Goal: Task Accomplishment & Management: Manage account settings

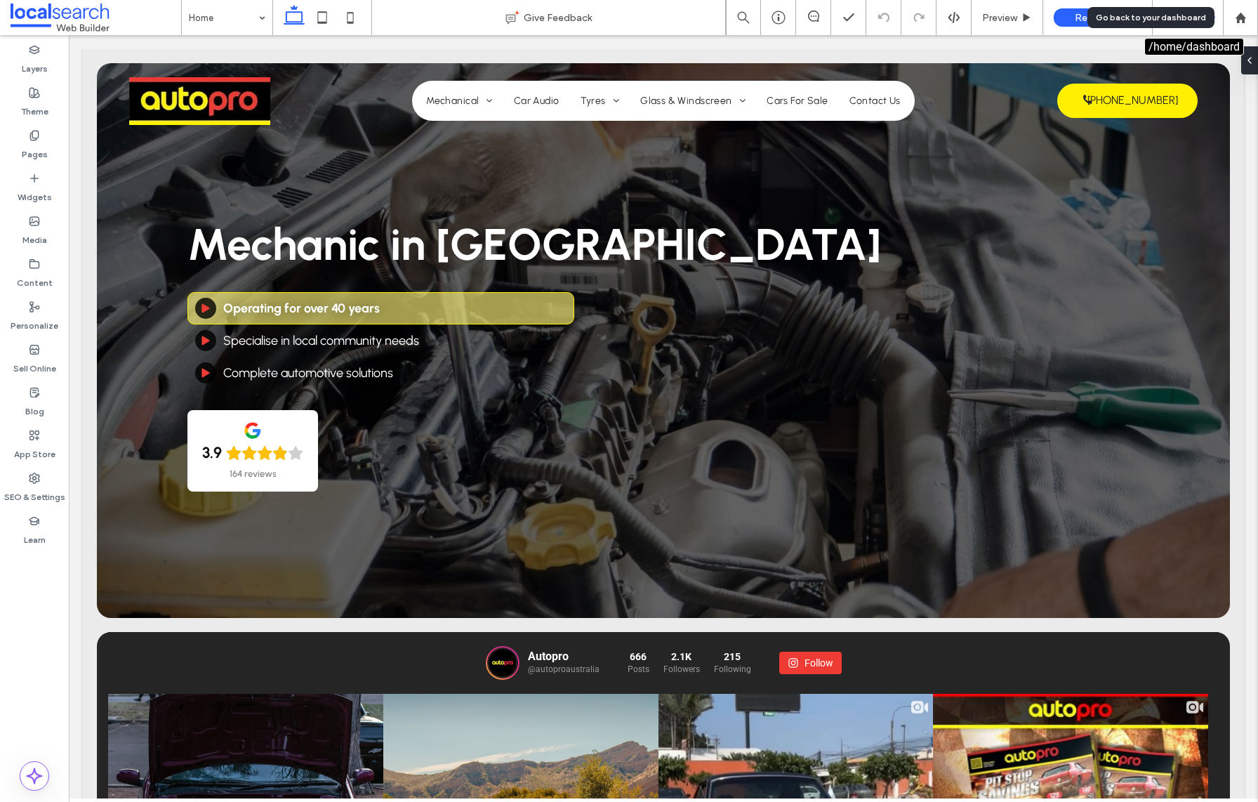
drag, startPoint x: 1251, startPoint y: 17, endPoint x: 1189, endPoint y: 1, distance: 63.8
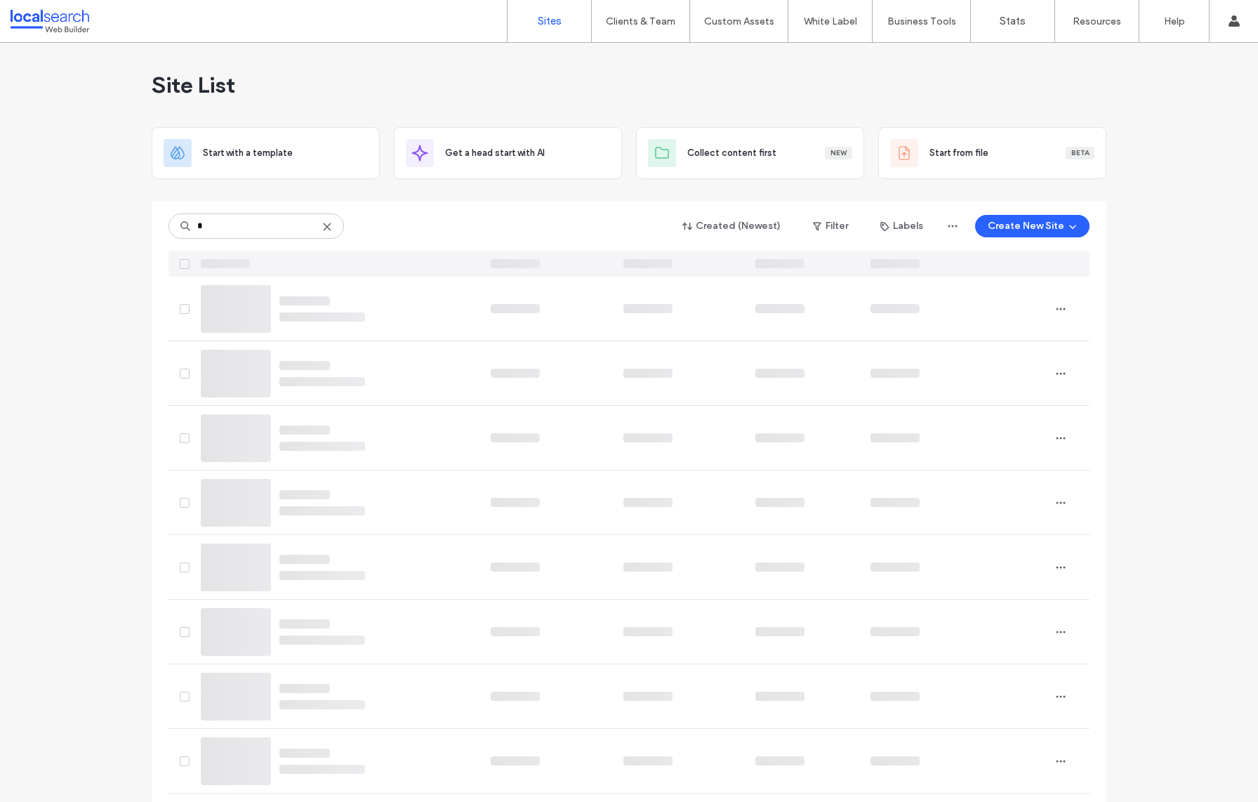
type input "*"
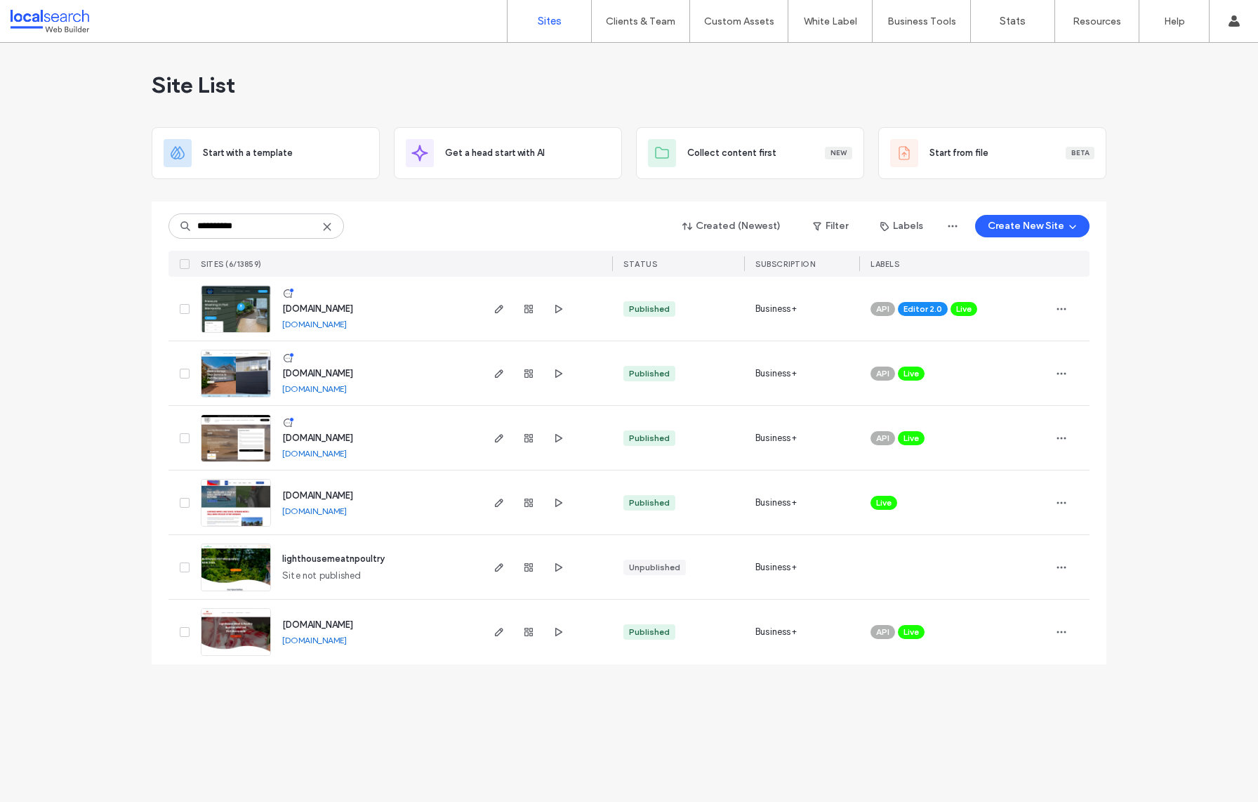
type input "**********"
click at [871, 501] on div "Live" at bounding box center [883, 503] width 27 height 14
click at [898, 493] on icon at bounding box center [897, 492] width 6 height 6
click at [1060, 500] on icon "button" at bounding box center [1061, 502] width 11 height 11
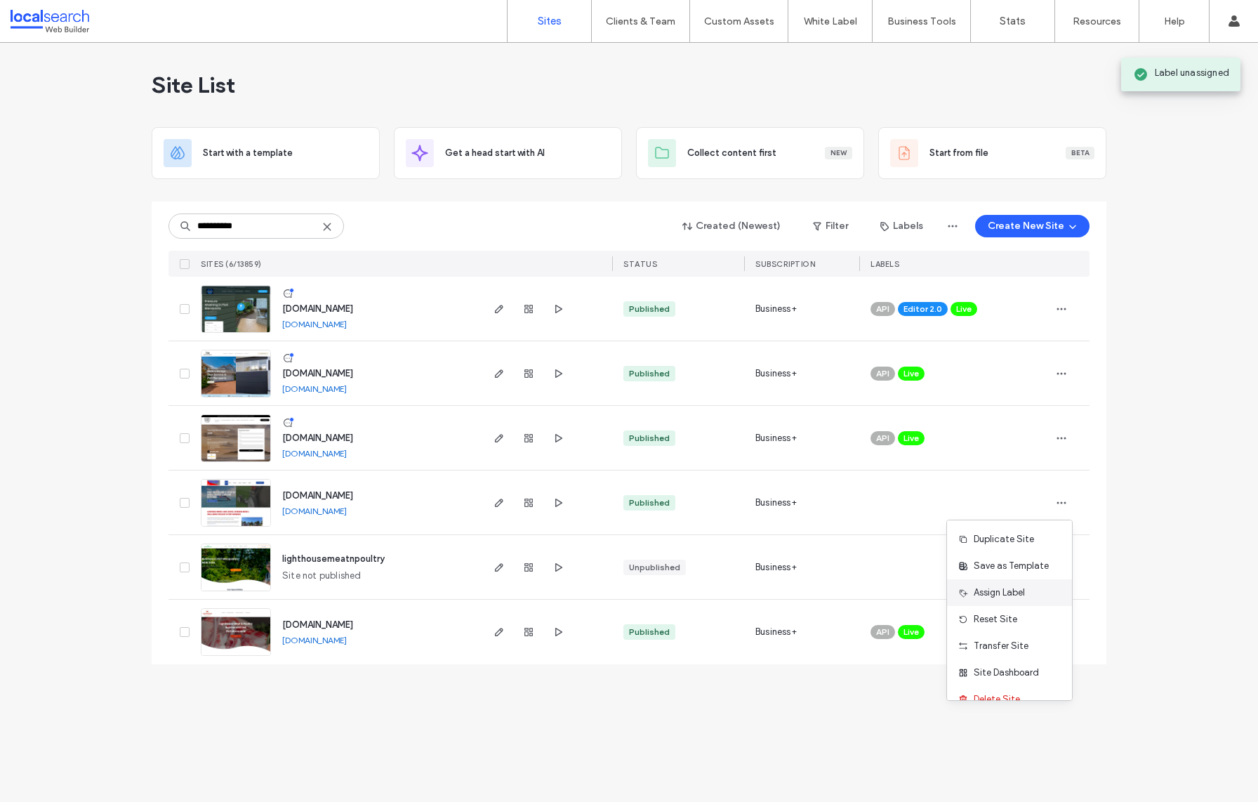
click at [1028, 594] on div "Assign Label" at bounding box center [1009, 592] width 125 height 27
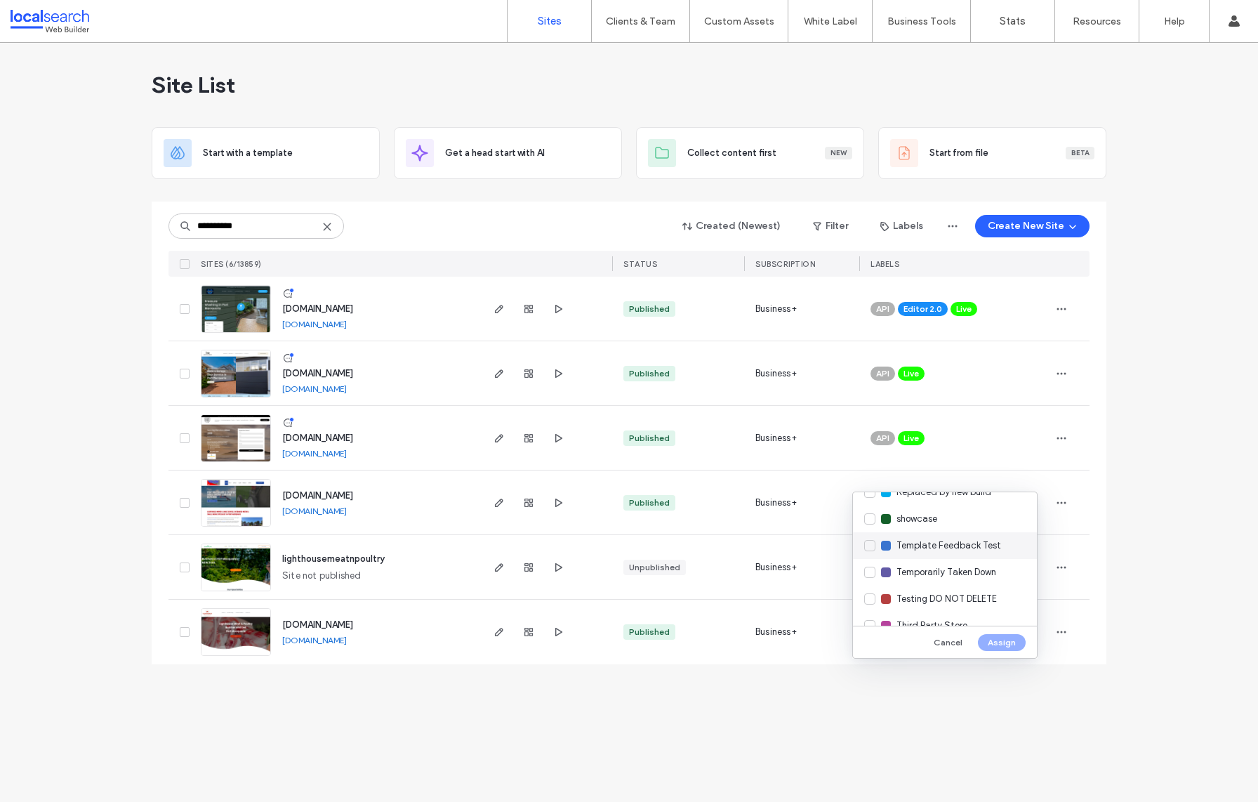
scroll to position [512, 0]
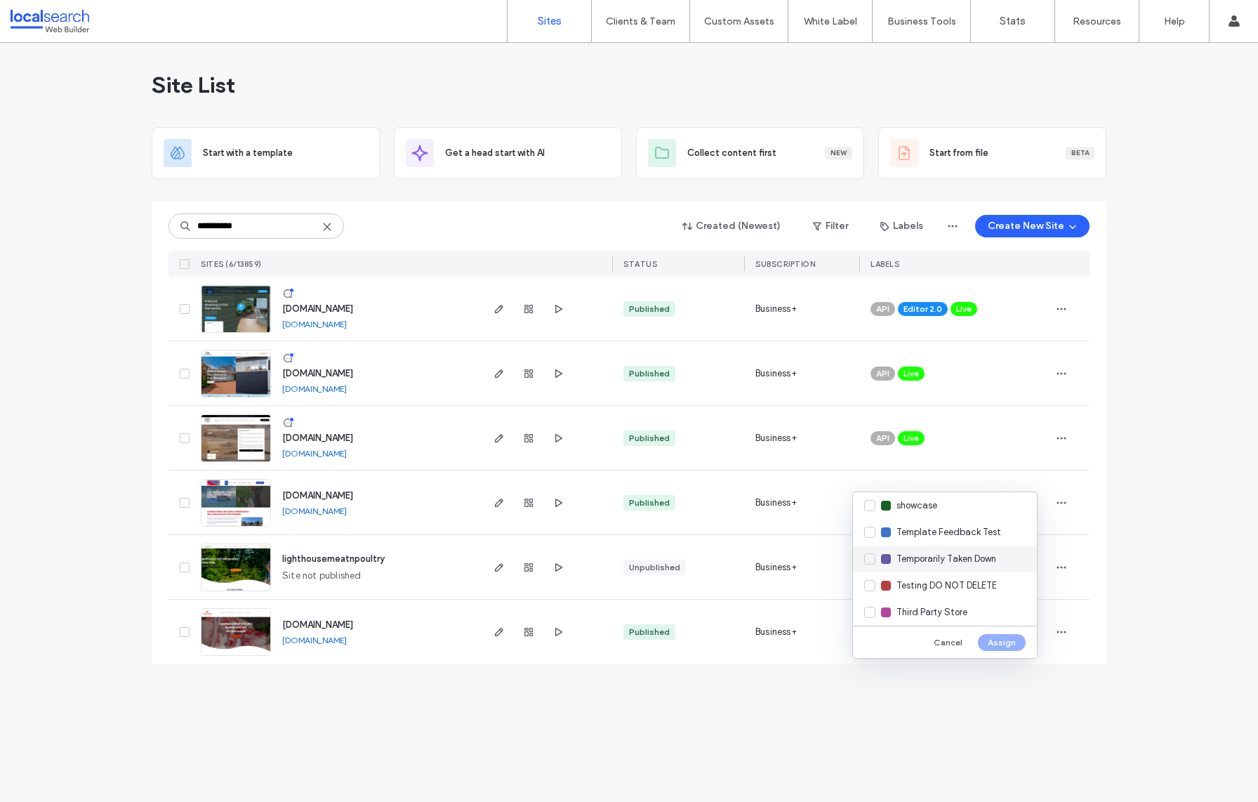
click at [945, 559] on span "Temporarily Taken Down" at bounding box center [946, 559] width 100 height 14
click at [1002, 645] on button "Assign" at bounding box center [1002, 642] width 48 height 17
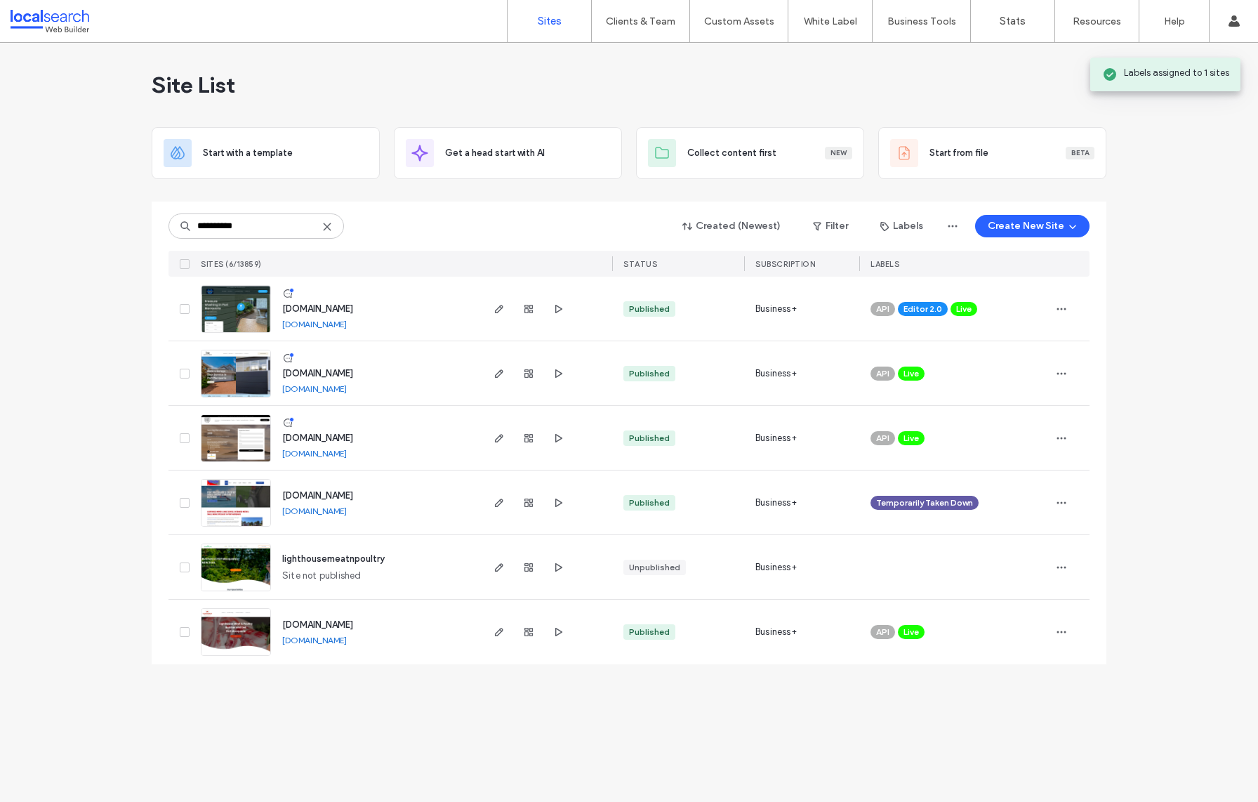
click at [786, 724] on div "**********" at bounding box center [629, 422] width 1258 height 759
click at [503, 506] on icon "button" at bounding box center [498, 502] width 11 height 11
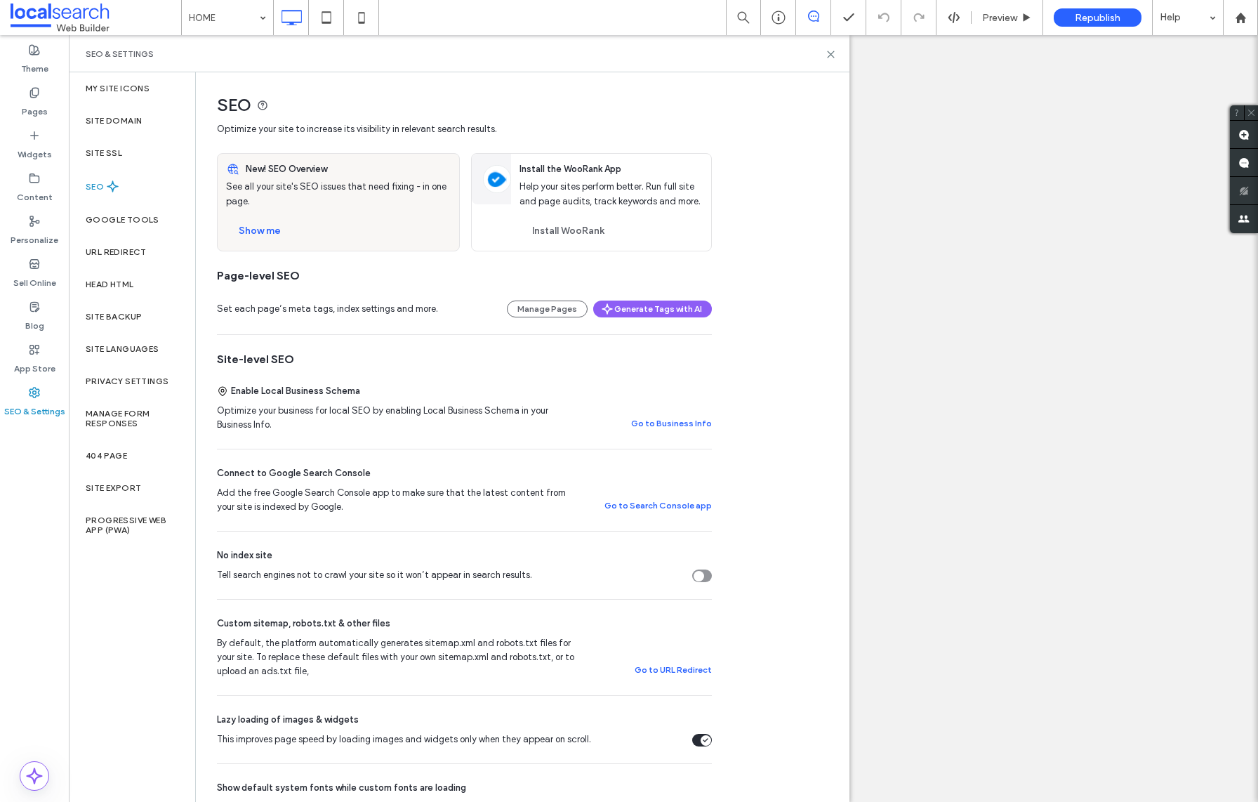
click at [705, 573] on div "Tell search engines not to crawl your site so it won’t appear in search results." at bounding box center [702, 575] width 20 height 13
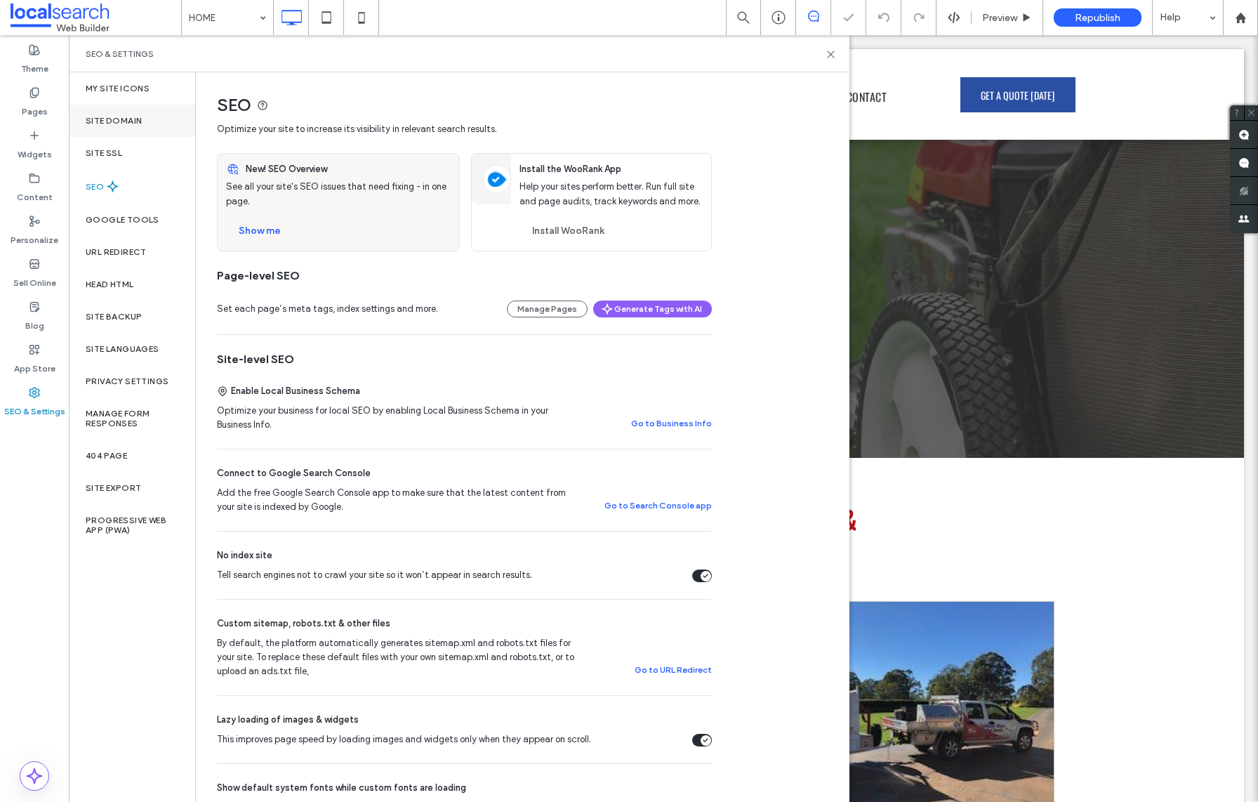
click at [132, 121] on label "Site Domain" at bounding box center [114, 121] width 56 height 10
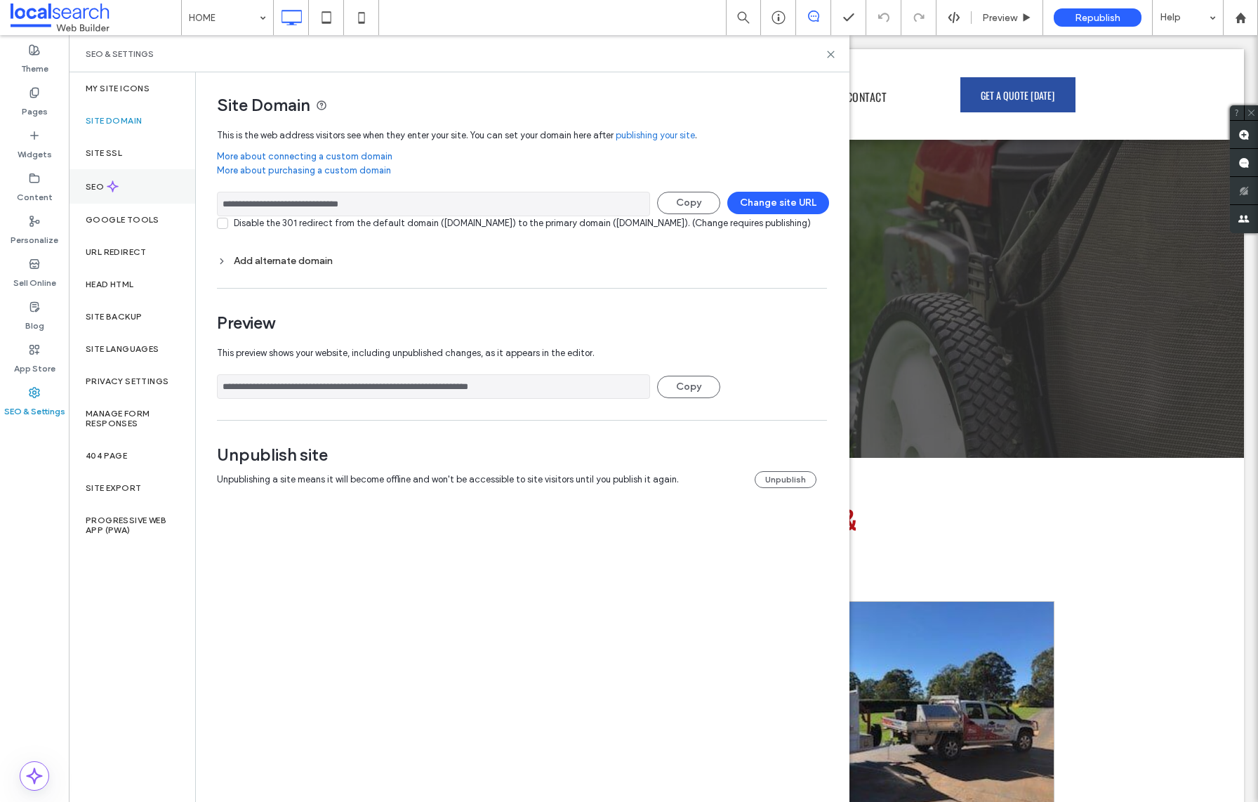
click at [105, 192] on div "SEO" at bounding box center [132, 186] width 126 height 34
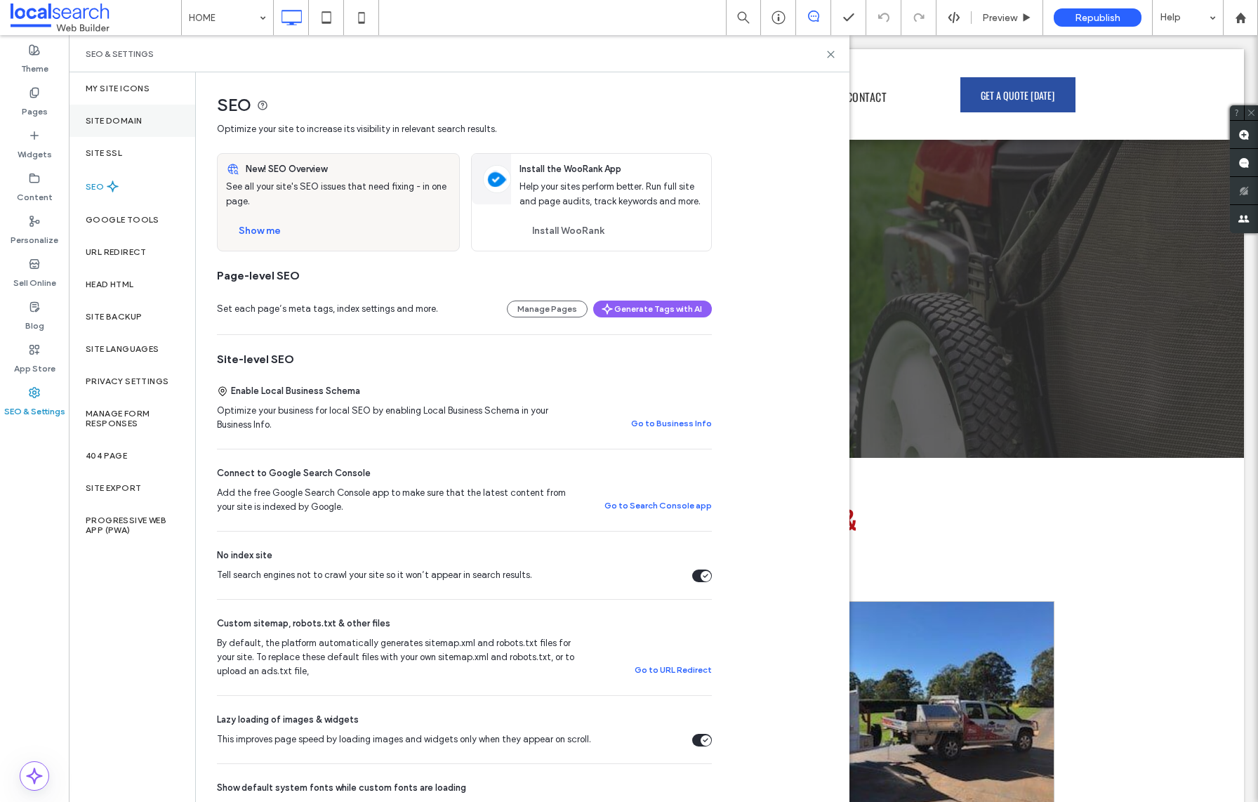
click at [128, 117] on label "Site Domain" at bounding box center [114, 121] width 56 height 10
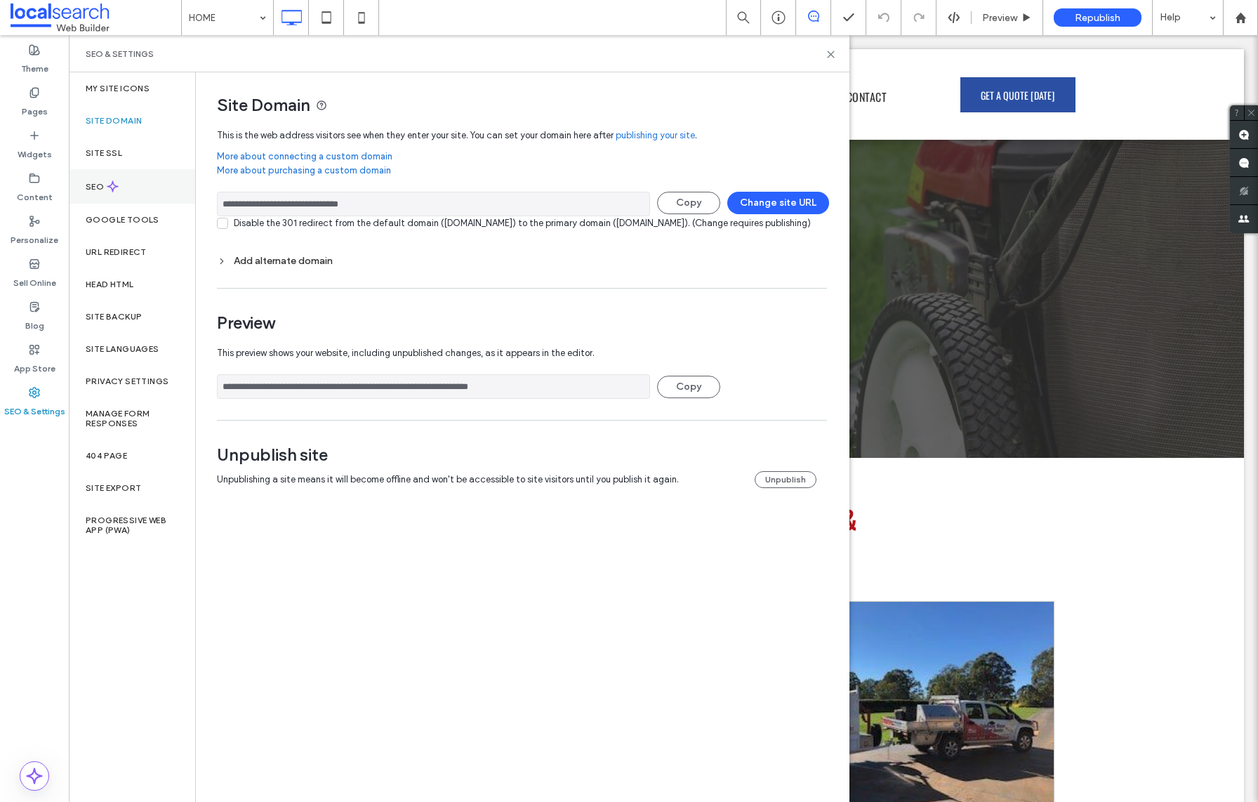
click at [128, 178] on div "SEO" at bounding box center [132, 186] width 126 height 34
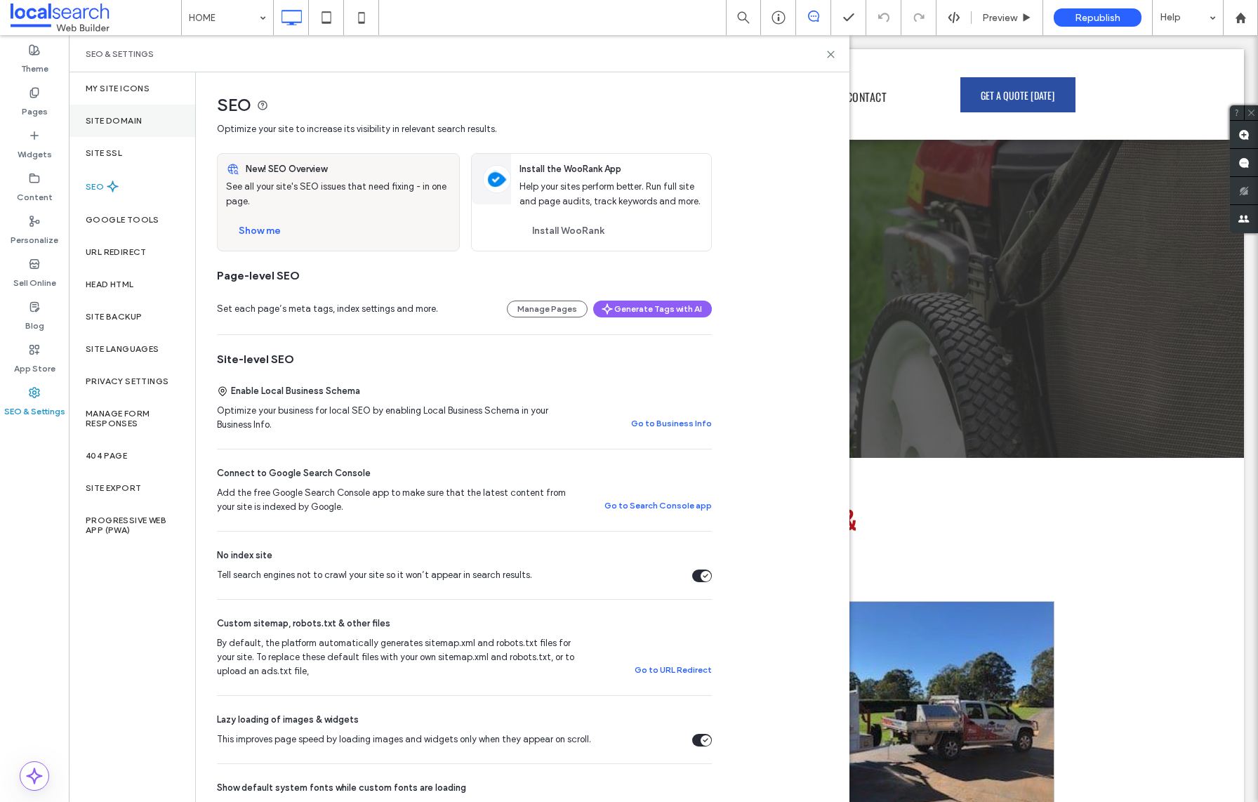
click at [143, 124] on div "Site Domain" at bounding box center [132, 121] width 126 height 32
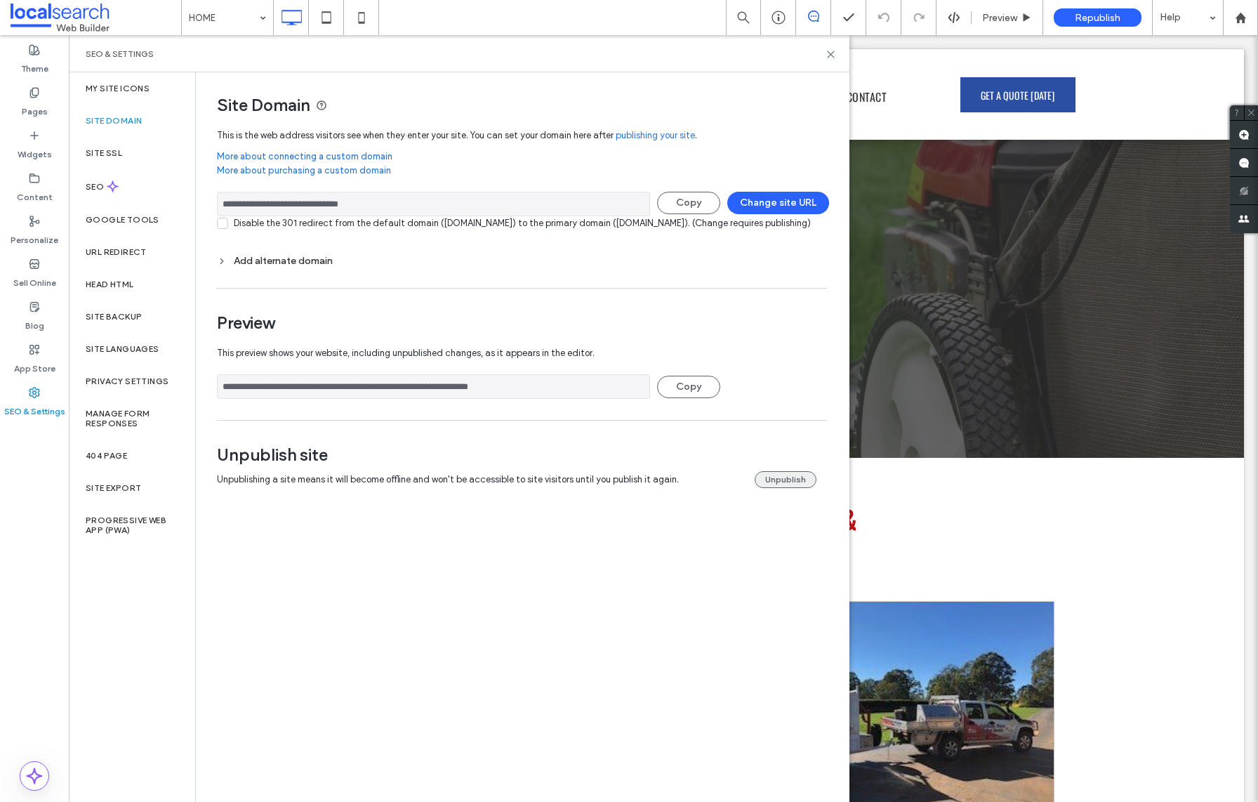
click at [795, 488] on button "Unpublish" at bounding box center [785, 479] width 62 height 17
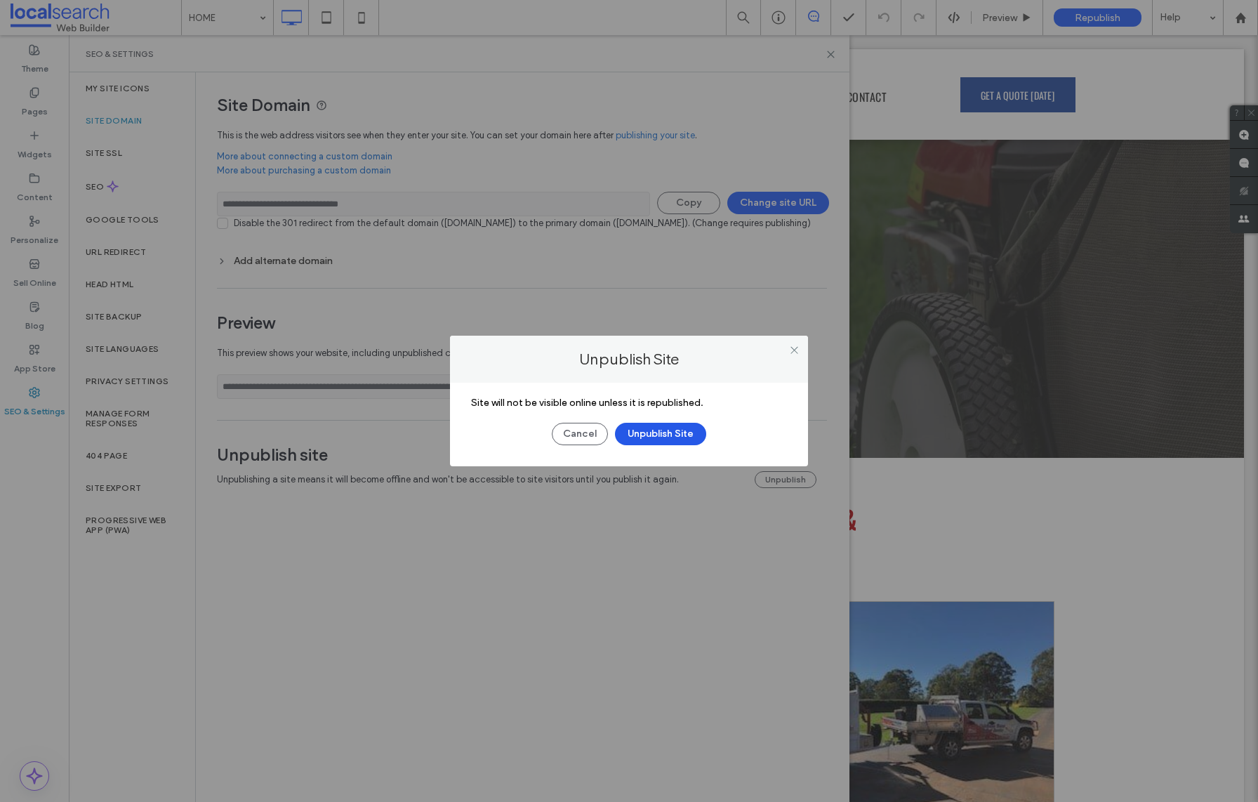
click at [667, 437] on button "Unpublish Site" at bounding box center [660, 434] width 91 height 22
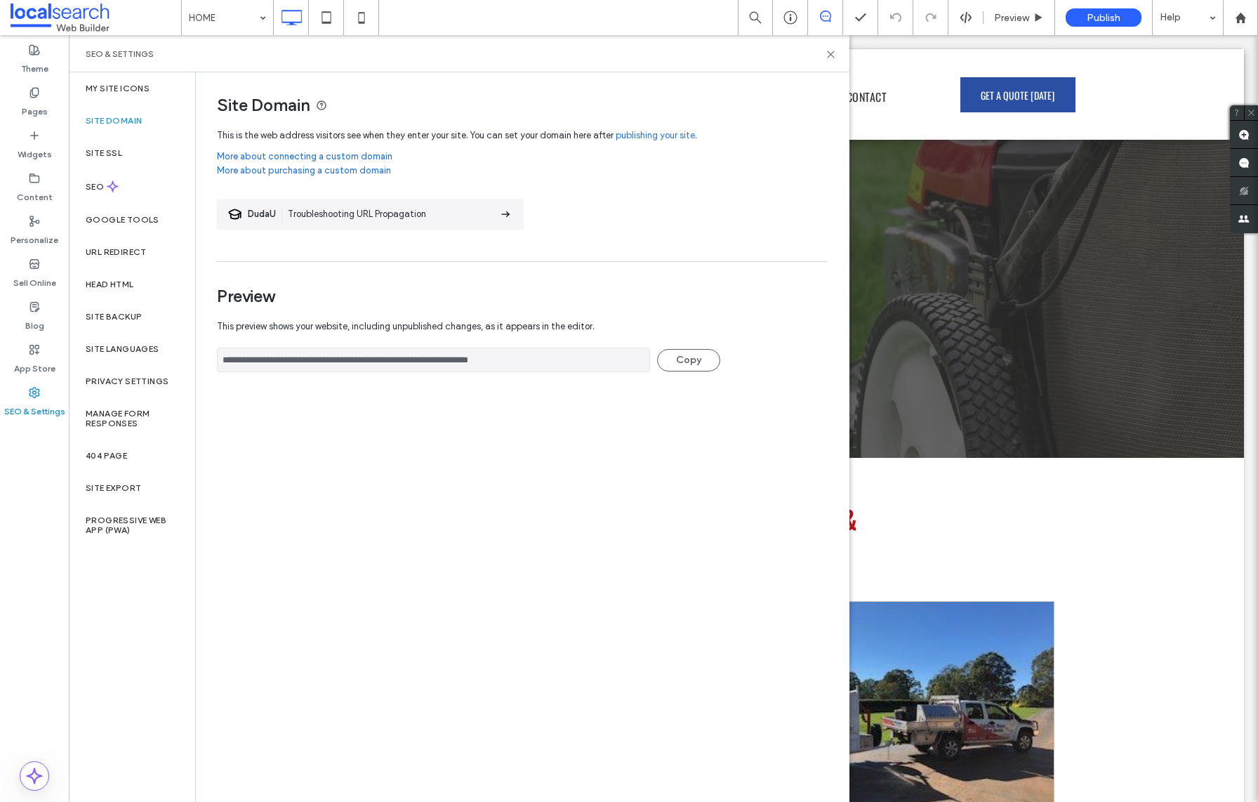
drag, startPoint x: 637, startPoint y: 631, endPoint x: 558, endPoint y: 493, distance: 158.4
click at [636, 630] on div "**********" at bounding box center [522, 436] width 652 height 728
click at [1237, 29] on div at bounding box center [1240, 17] width 35 height 35
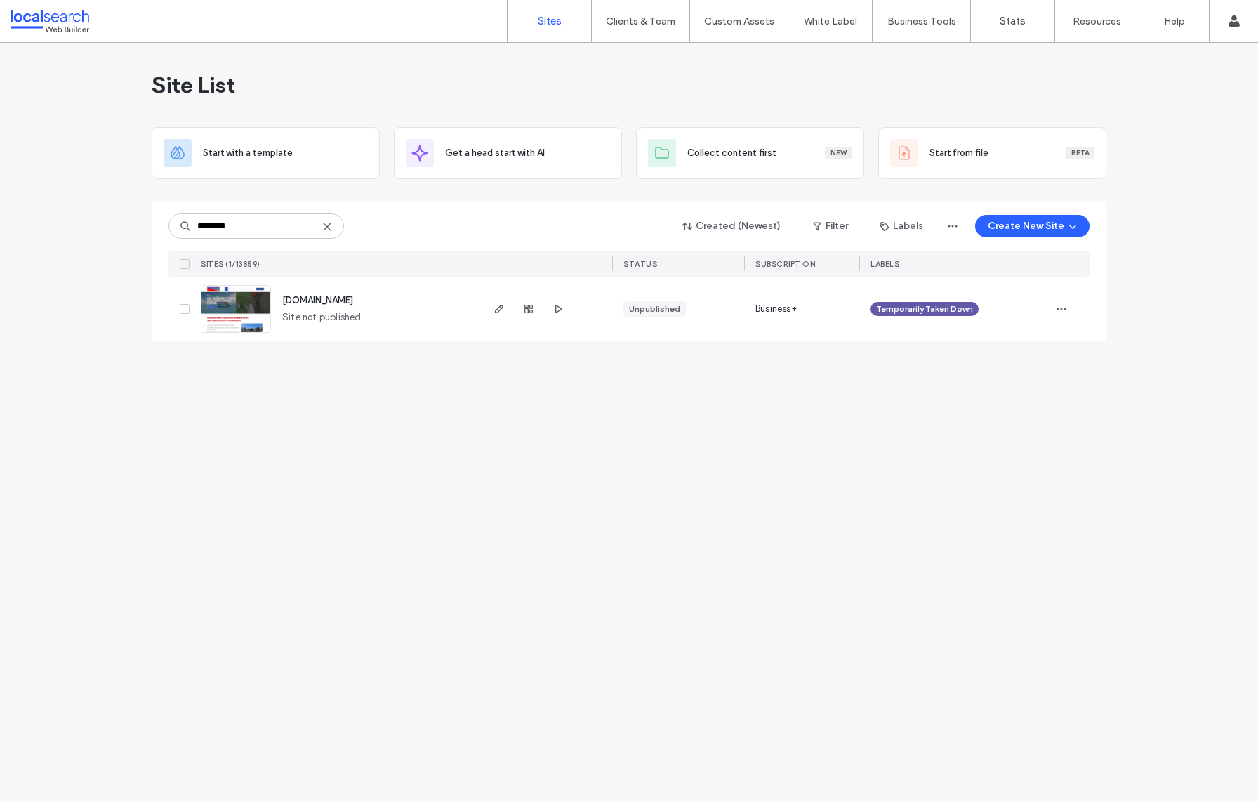
click at [559, 561] on div "Site List Start with a template Get a head start with AI Collect content first …" at bounding box center [629, 422] width 1258 height 759
click at [561, 649] on div "Site List Start with a template Get a head start with AI Collect content first …" at bounding box center [629, 422] width 1258 height 759
drag, startPoint x: 272, startPoint y: 232, endPoint x: 112, endPoint y: 236, distance: 160.1
click at [112, 236] on div "Site List Start with a template Get a head start with AI Collect content first …" at bounding box center [629, 422] width 1258 height 759
type input "*******"
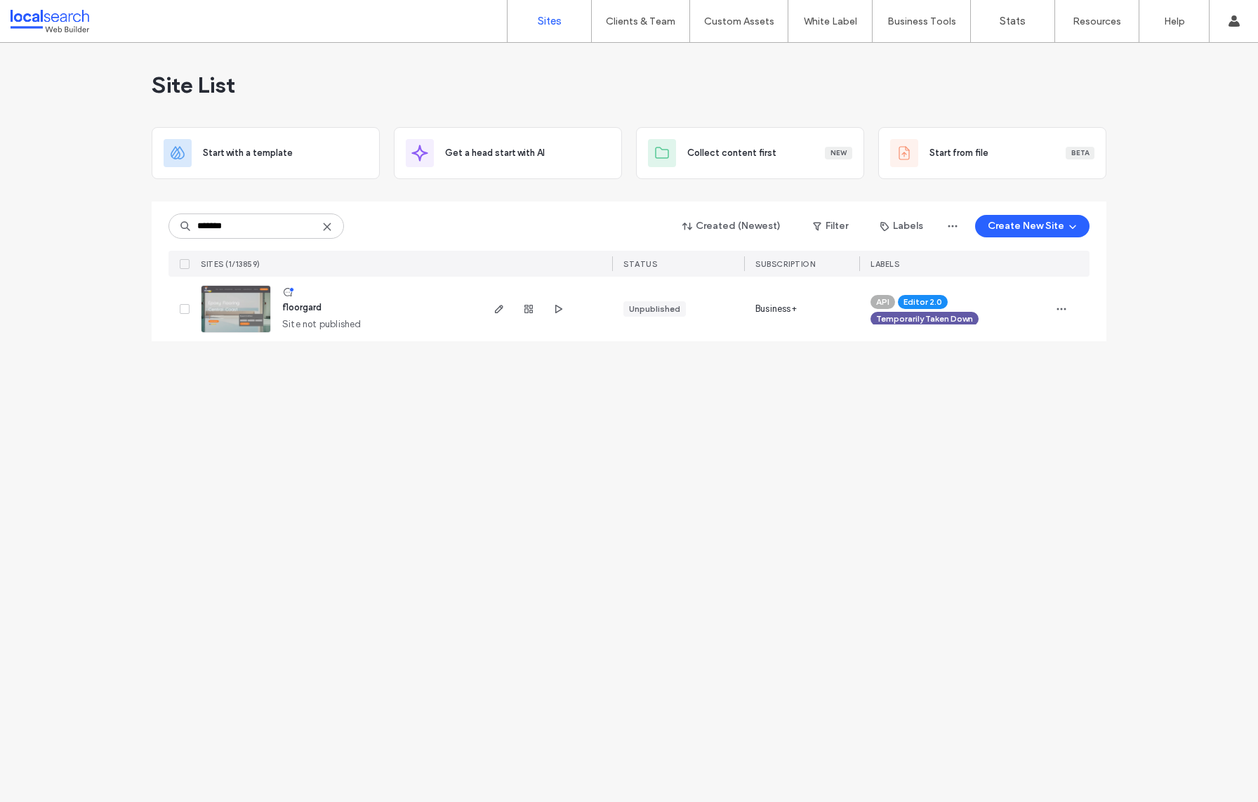
click at [853, 444] on div "Site List Start with a template Get a head start with AI Collect content first …" at bounding box center [629, 422] width 1258 height 759
drag, startPoint x: 905, startPoint y: 564, endPoint x: 856, endPoint y: 524, distance: 63.3
click at [905, 564] on div "Site List Start with a template Get a head start with AI Collect content first …" at bounding box center [629, 422] width 1258 height 759
click at [530, 309] on use "button" at bounding box center [528, 309] width 8 height 8
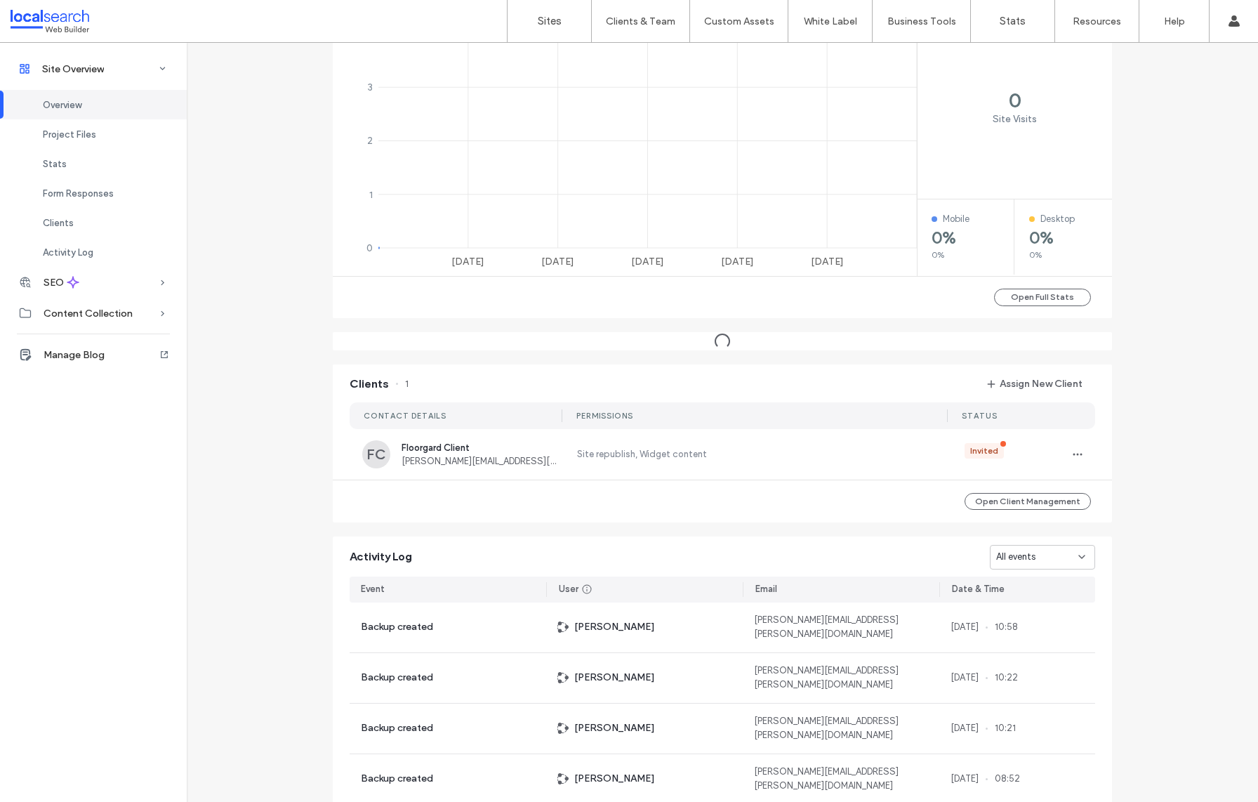
scroll to position [936, 0]
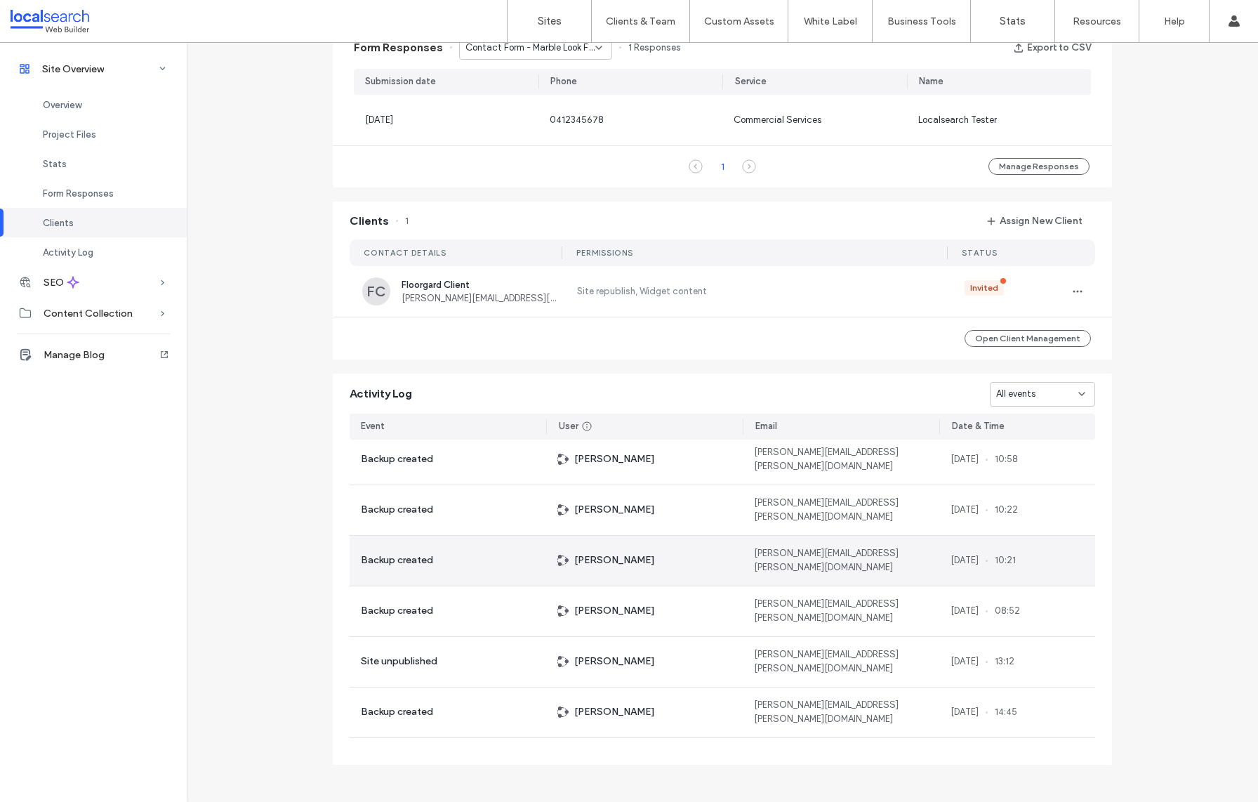
scroll to position [8, 0]
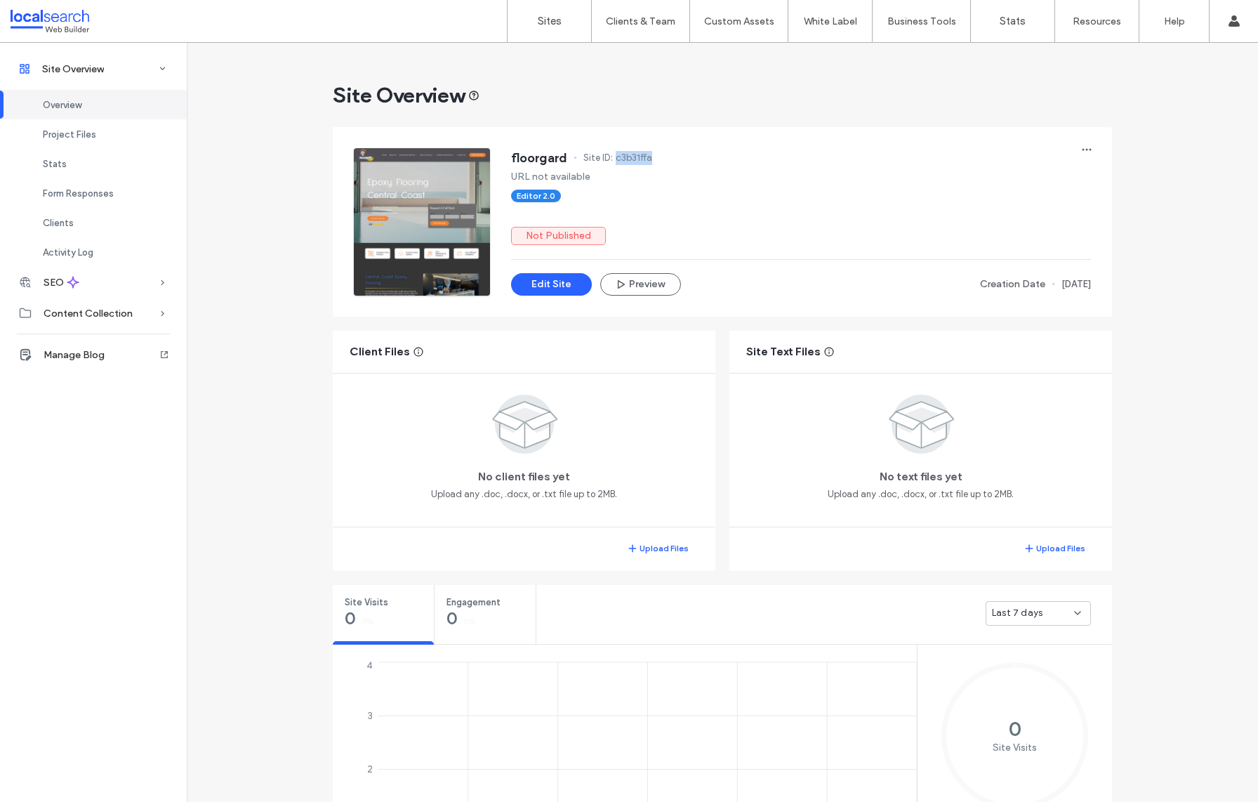
drag, startPoint x: 653, startPoint y: 154, endPoint x: 611, endPoint y: 154, distance: 41.4
click at [611, 154] on div "floorgard Site ID: c3b31ffa" at bounding box center [801, 159] width 580 height 22
copy span "c3b31ffa"
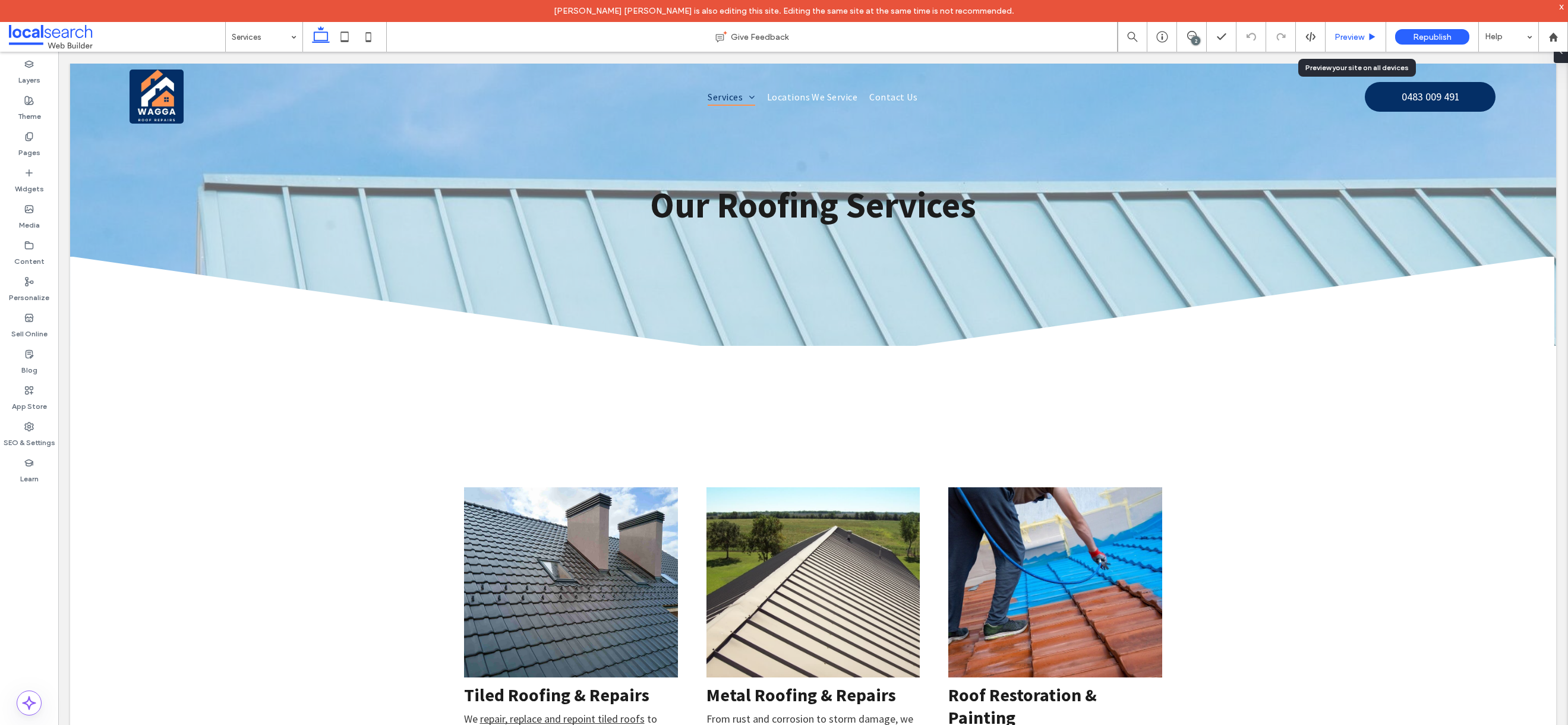
click at [1350, 35] on span "Preview" at bounding box center [1349, 37] width 30 height 10
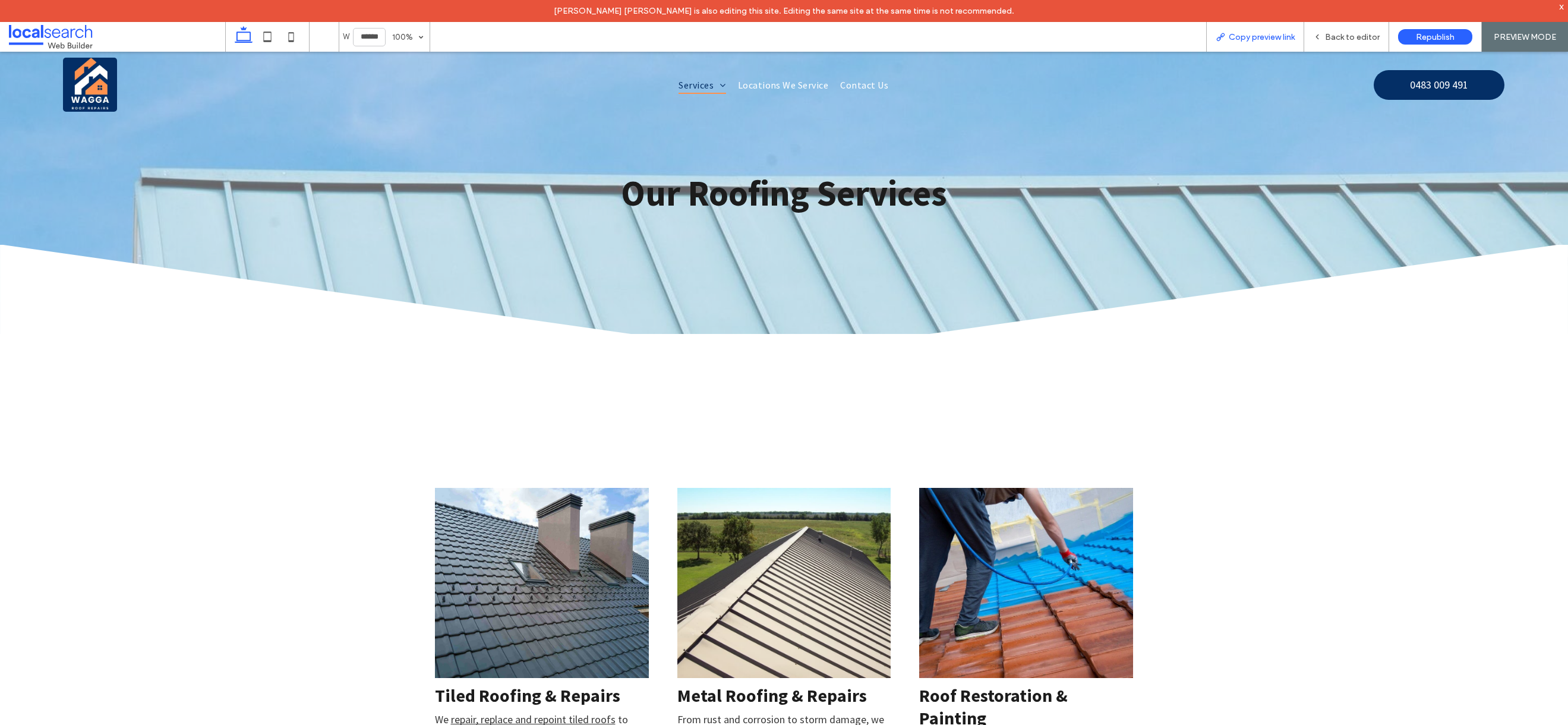
click at [1277, 41] on span "Copy preview link" at bounding box center [1262, 37] width 66 height 10
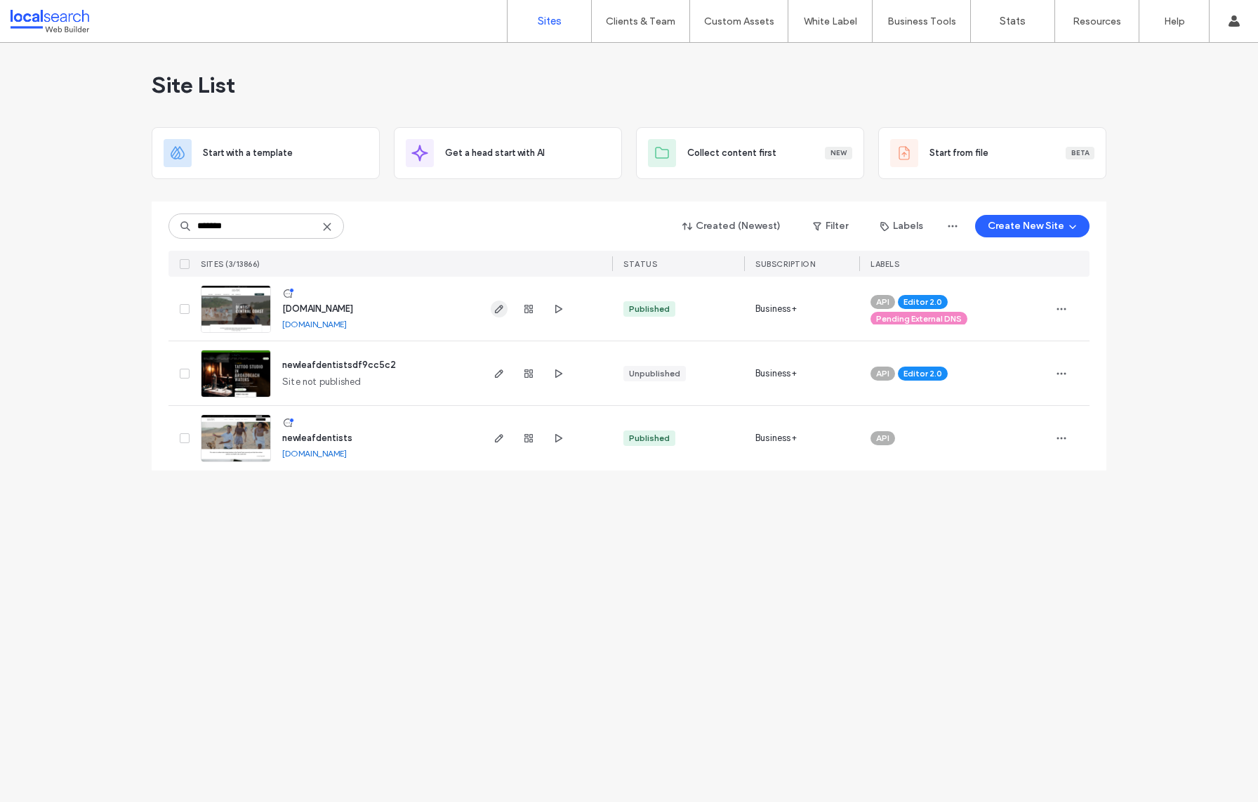
type input "*******"
click at [497, 311] on icon "button" at bounding box center [498, 308] width 11 height 11
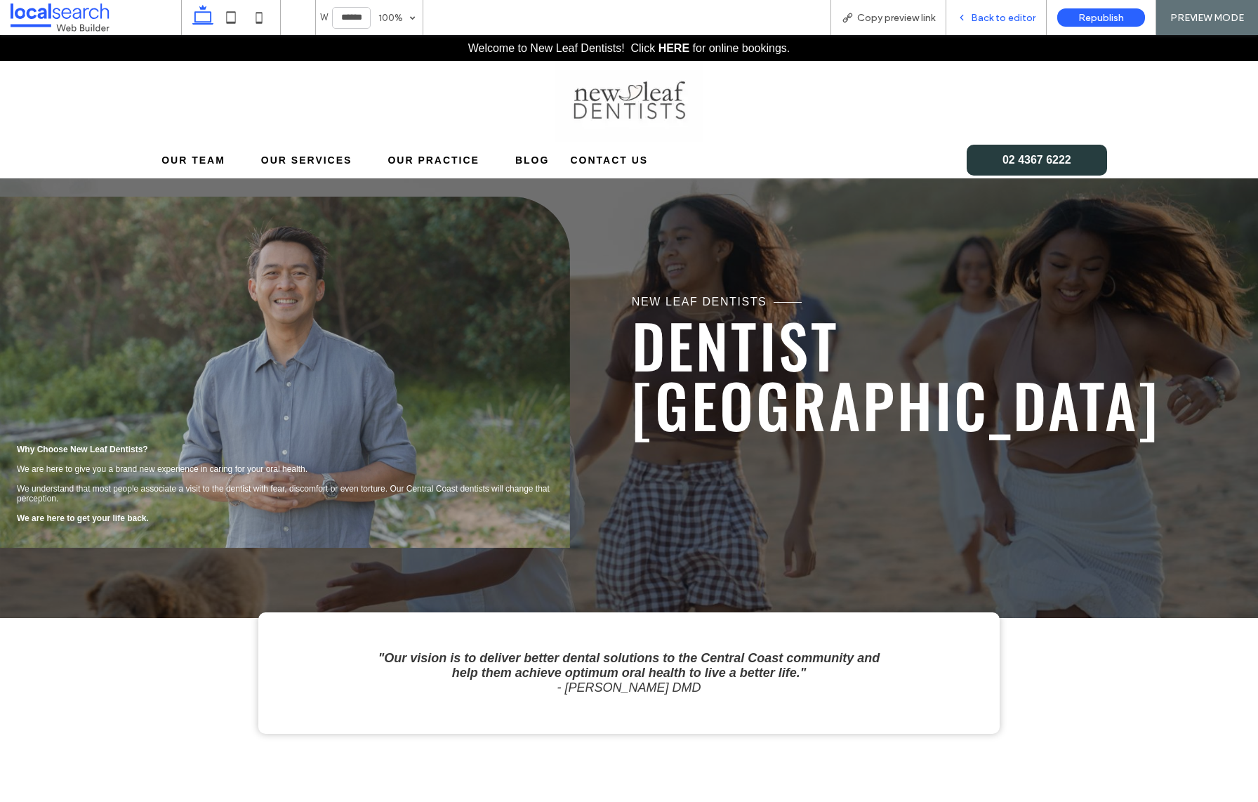
click at [978, 20] on span "Back to editor" at bounding box center [1003, 18] width 65 height 12
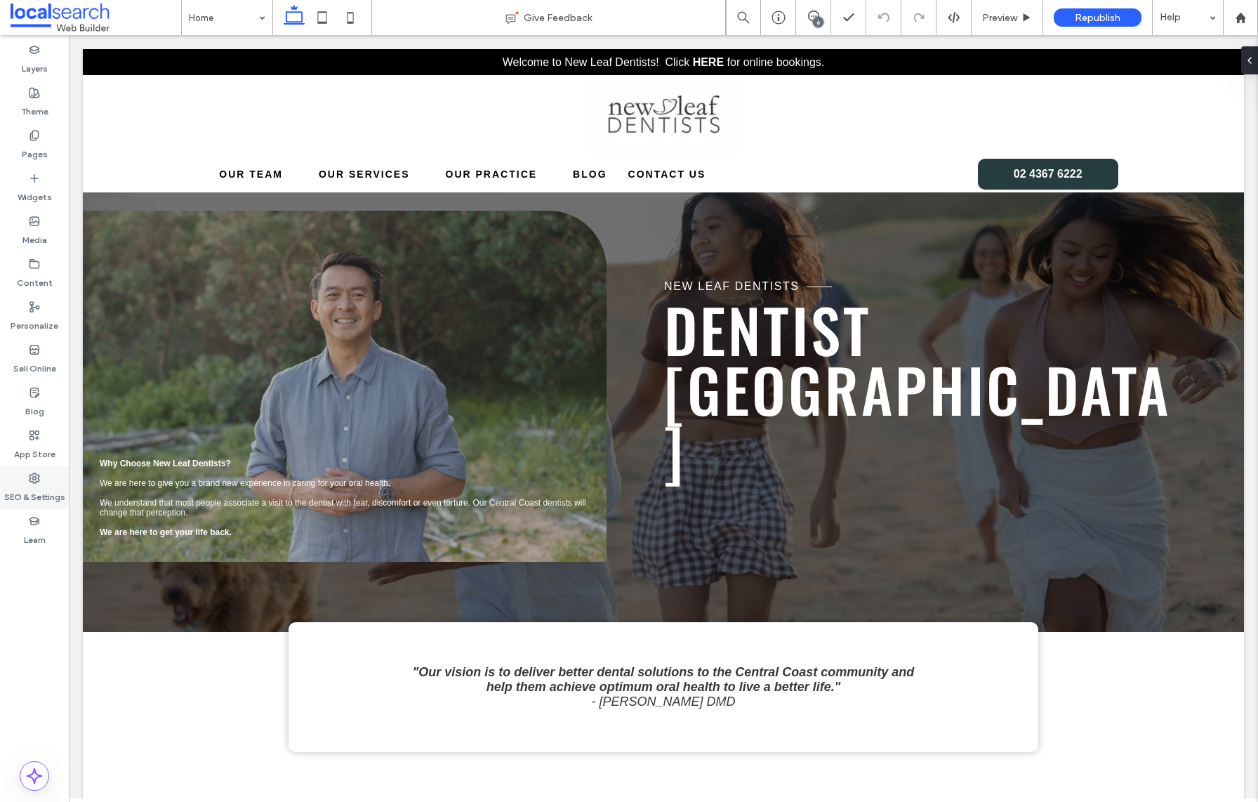
click at [41, 478] on div "SEO & Settings" at bounding box center [34, 487] width 69 height 43
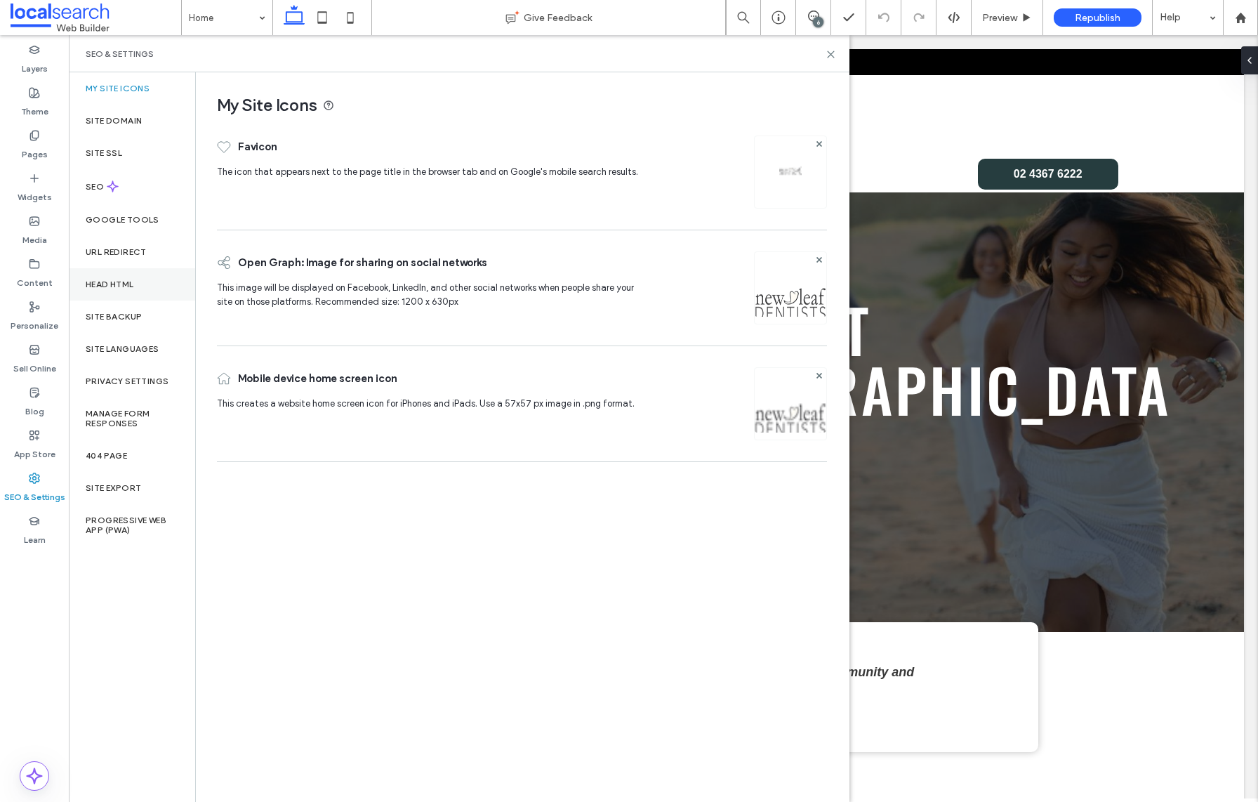
click at [163, 282] on div "Head HTML" at bounding box center [132, 284] width 126 height 32
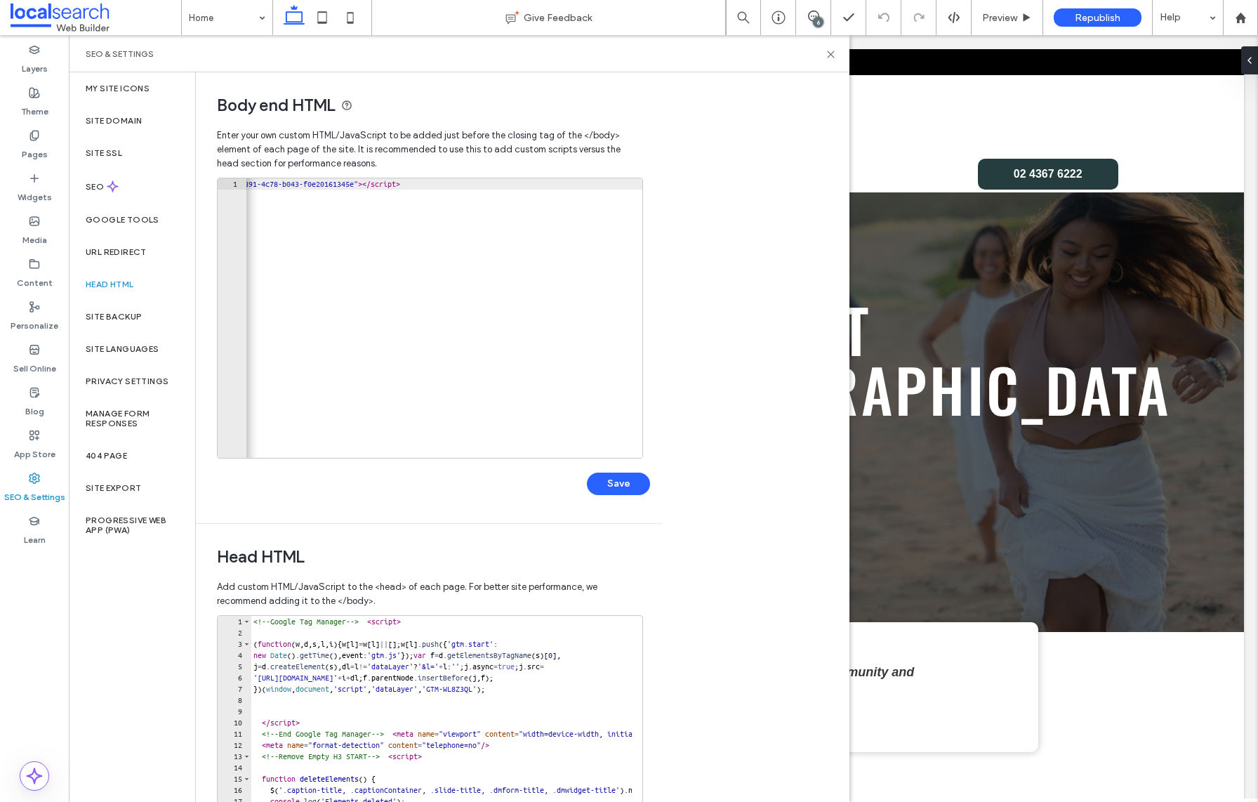
scroll to position [0, 616]
click at [735, 351] on div "Body end HTML Enter your own custom HTML/​JavaScript to be added just before th…" at bounding box center [522, 436] width 653 height 729
click at [629, 484] on button "Save" at bounding box center [618, 483] width 63 height 22
click at [834, 55] on icon at bounding box center [830, 54] width 11 height 11
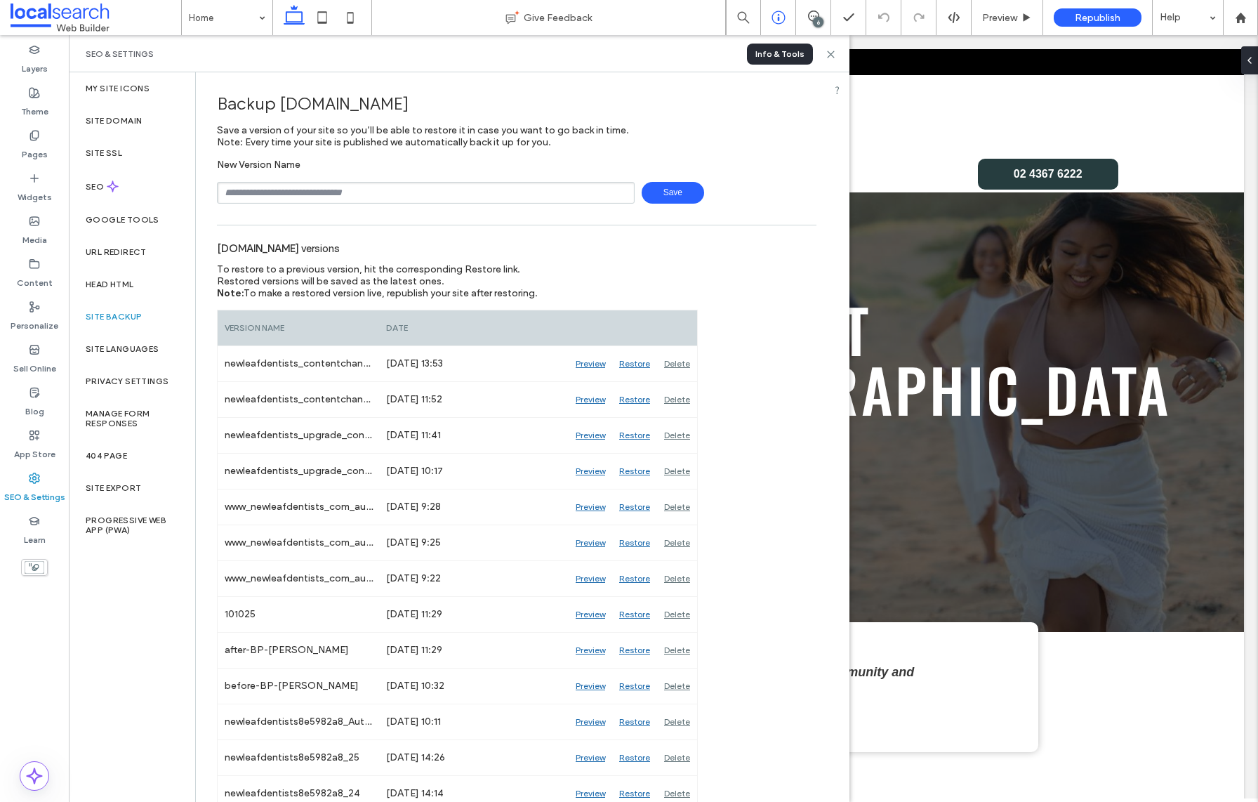
click at [784, 18] on use at bounding box center [777, 17] width 13 height 13
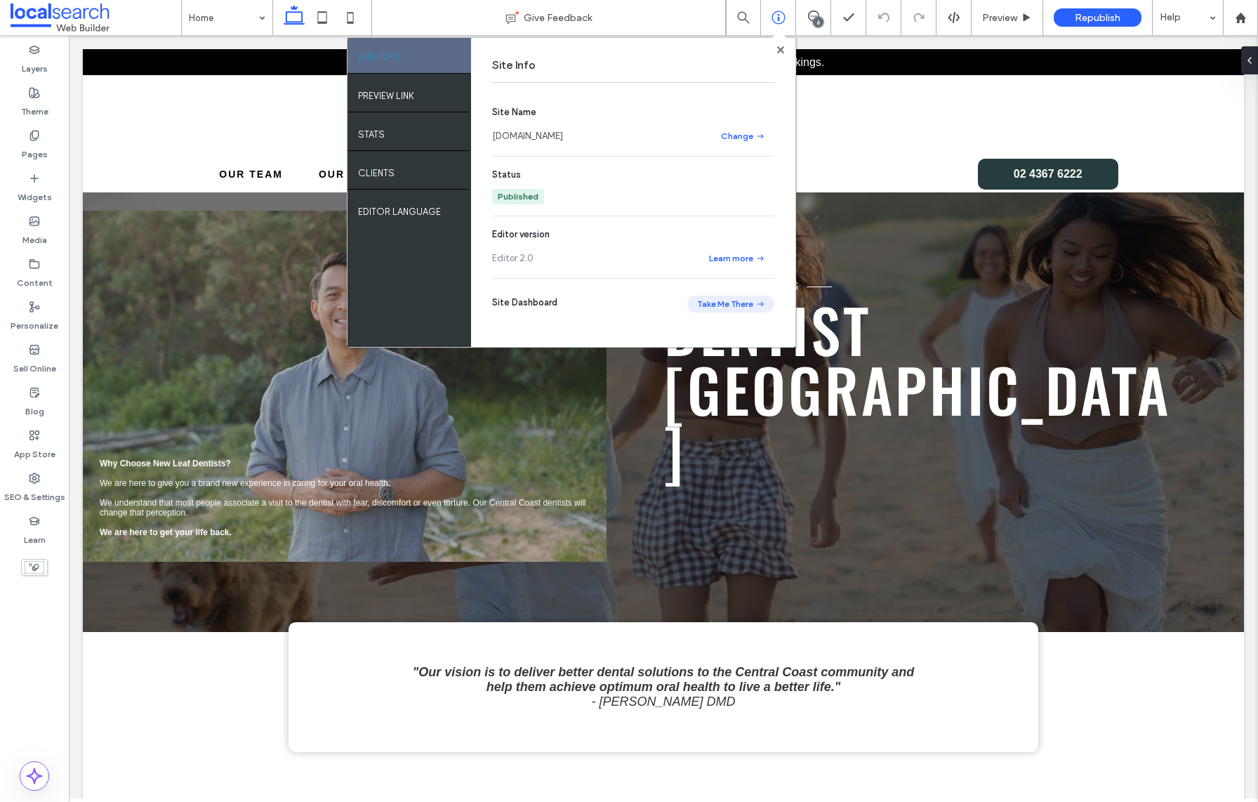
click at [738, 299] on button "Take Me There" at bounding box center [730, 303] width 87 height 17
